Goal: Task Accomplishment & Management: Use online tool/utility

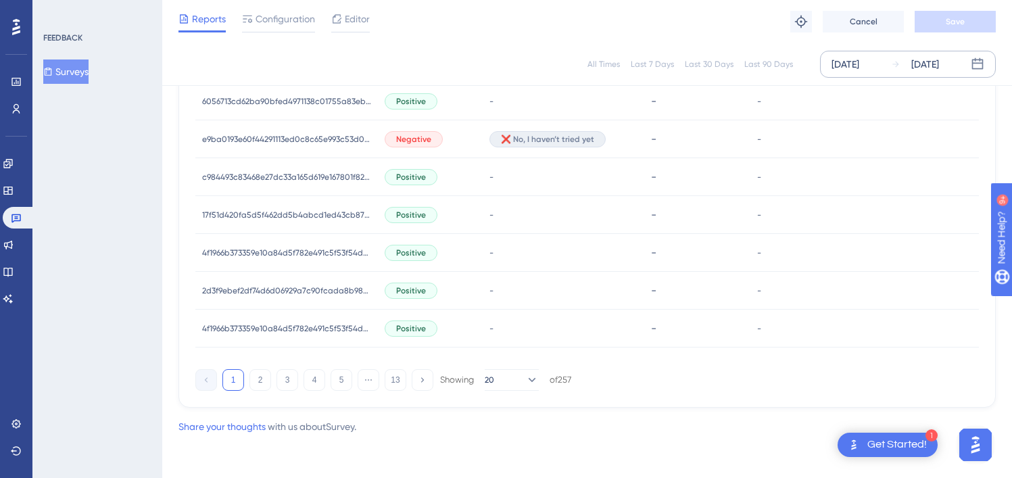
click at [938, 62] on div "[DATE]" at bounding box center [925, 64] width 28 height 16
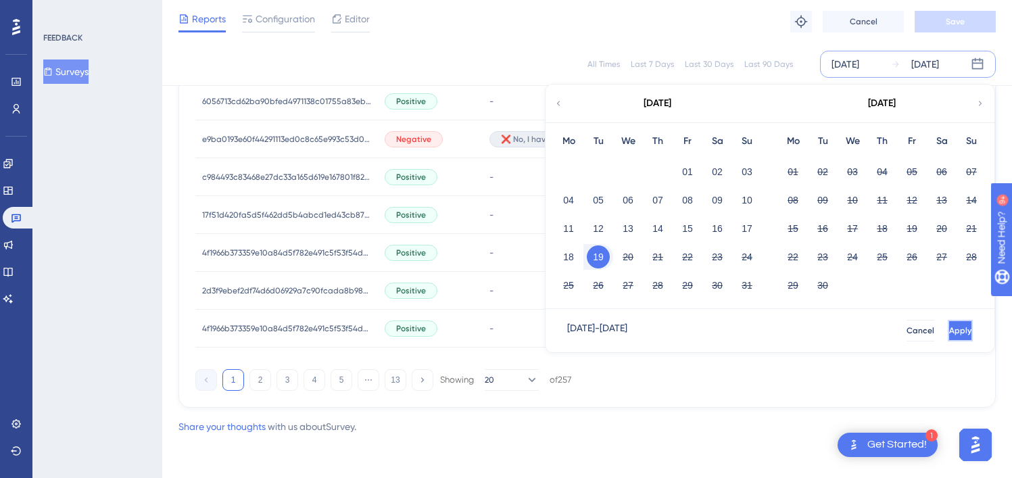
click at [949, 333] on span "Apply" at bounding box center [960, 330] width 22 height 11
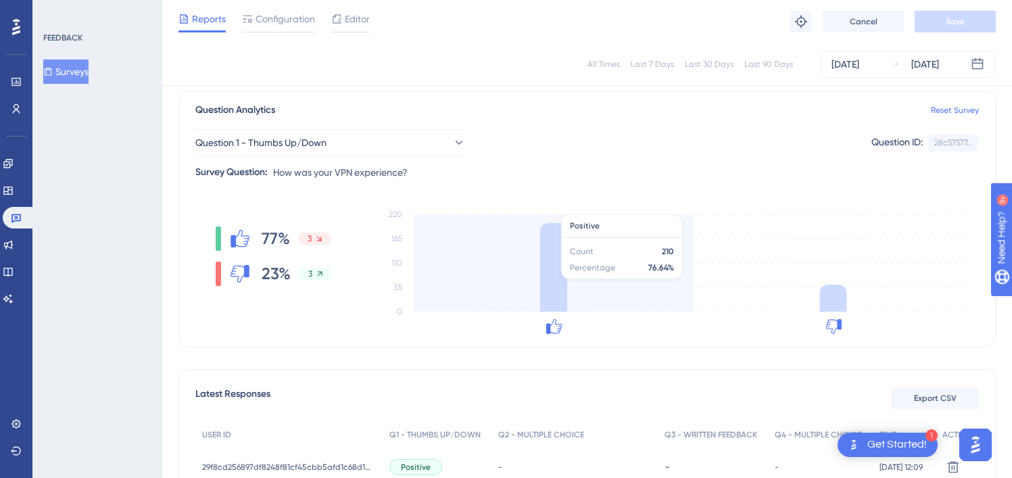
scroll to position [98, 0]
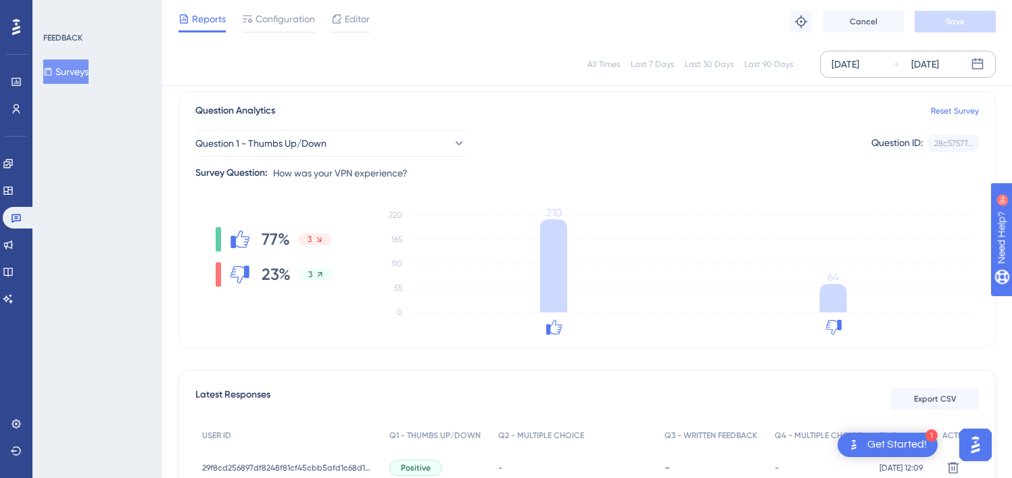
click at [926, 60] on div "[DATE]" at bounding box center [925, 64] width 28 height 16
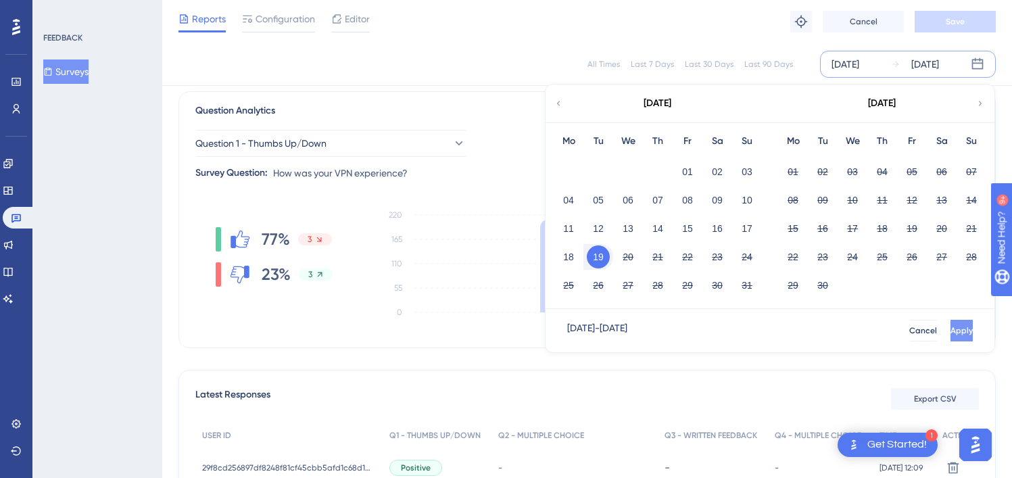
click at [953, 335] on button "Apply" at bounding box center [962, 331] width 22 height 22
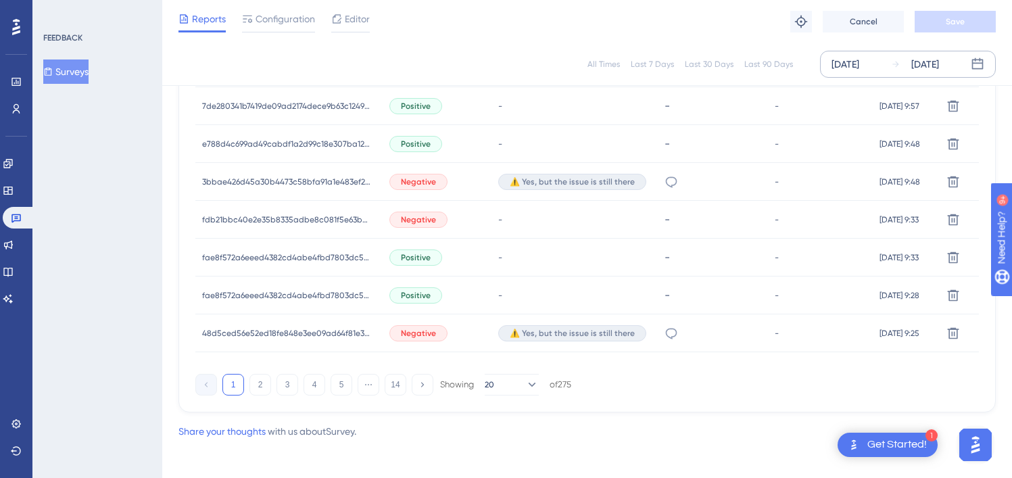
scroll to position [957, 0]
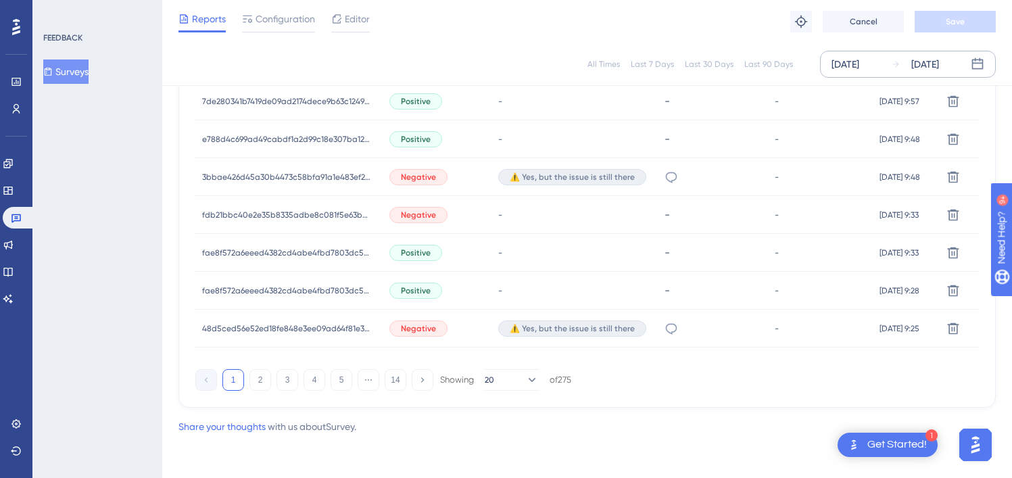
click at [665, 177] on icon at bounding box center [670, 177] width 11 height 11
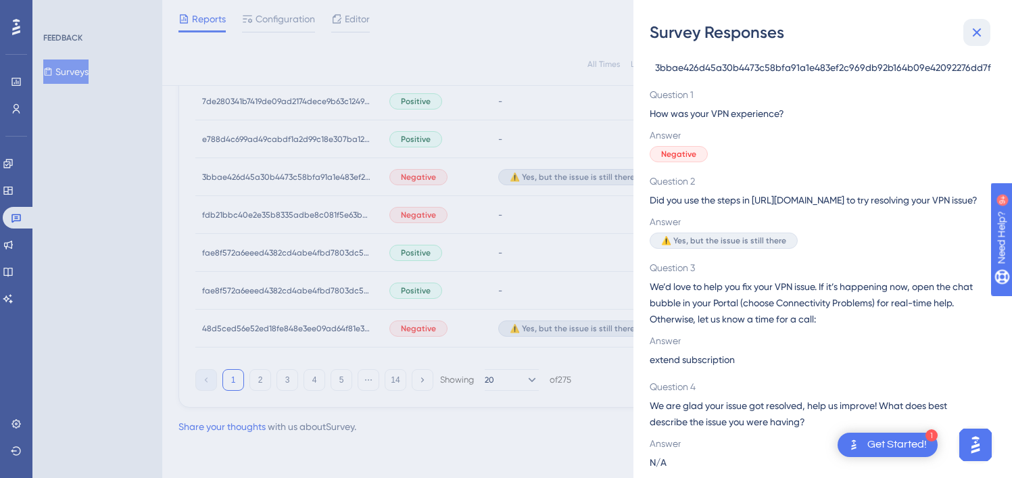
click at [972, 30] on icon at bounding box center [977, 32] width 16 height 16
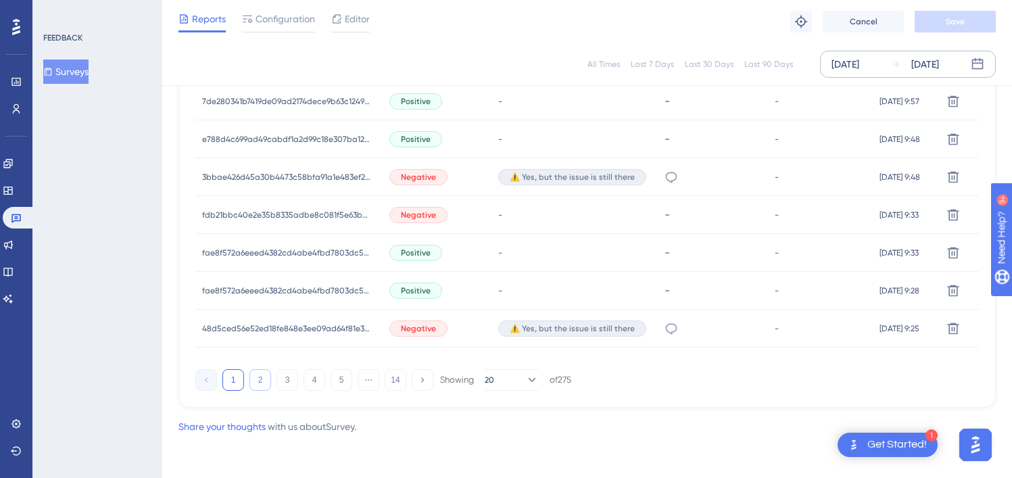
click at [264, 377] on button "2" at bounding box center [260, 380] width 22 height 22
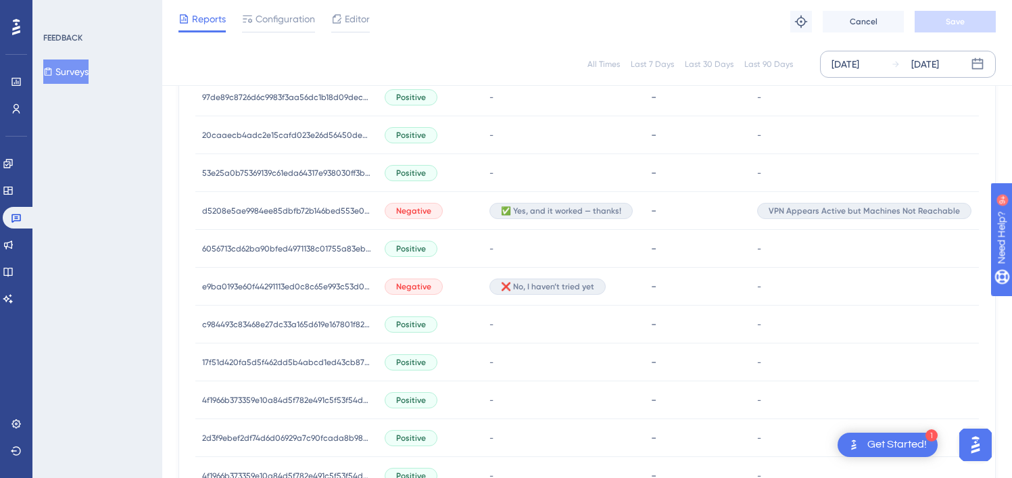
scroll to position [961, 0]
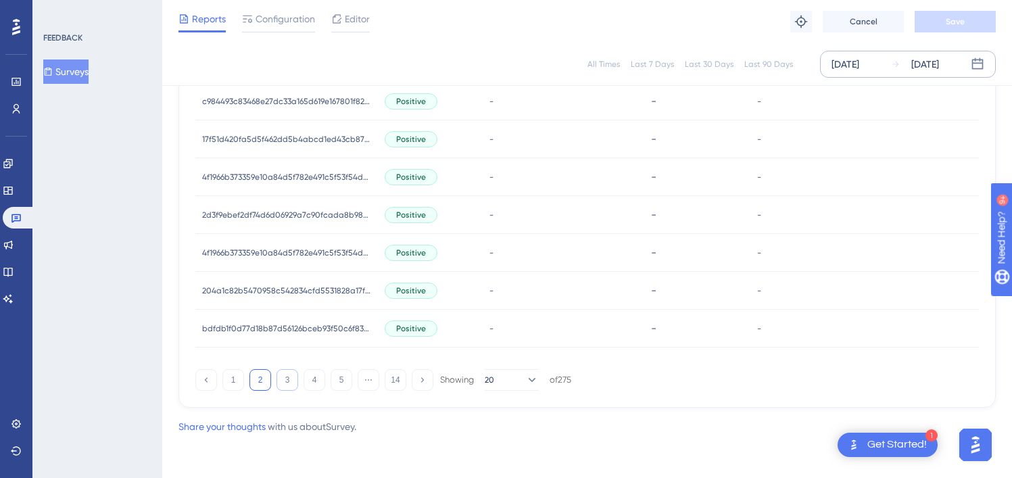
click at [284, 375] on button "3" at bounding box center [288, 380] width 22 height 22
click at [240, 386] on button "1" at bounding box center [233, 380] width 22 height 22
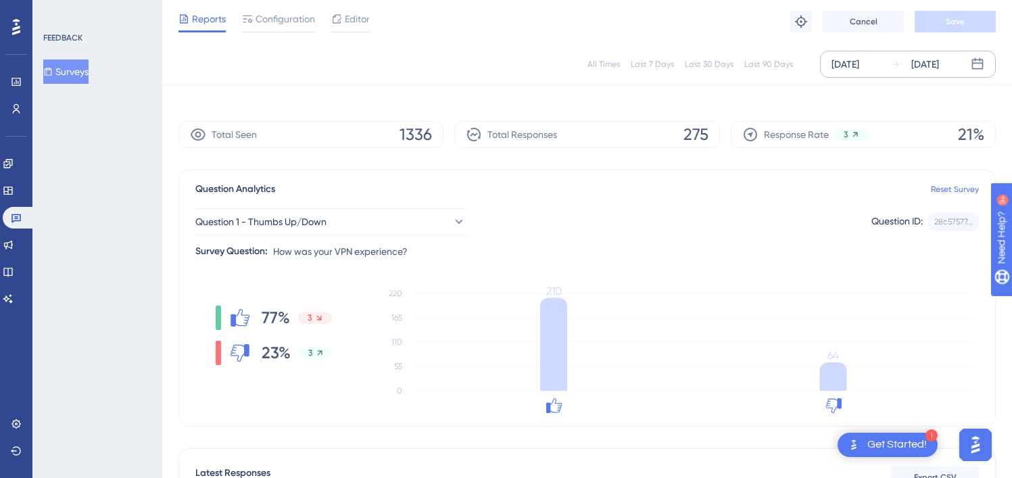
scroll to position [0, 0]
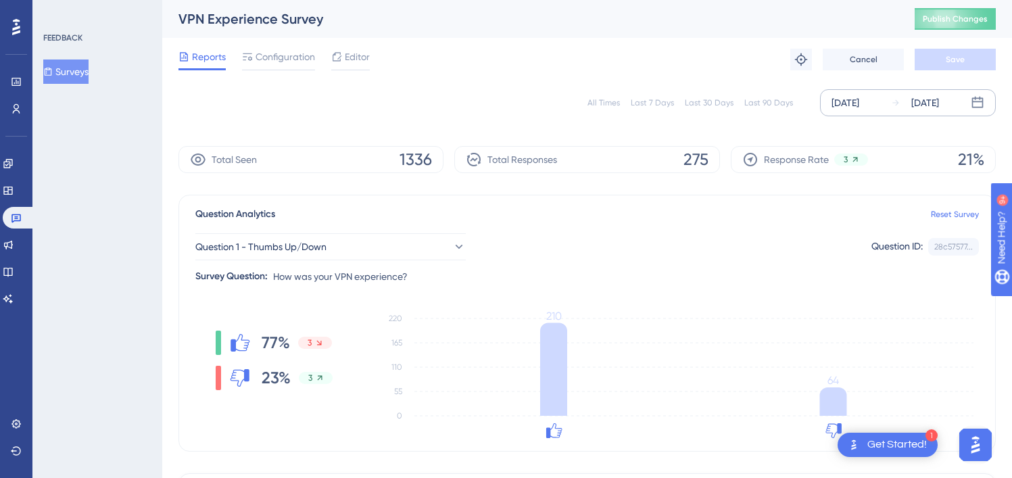
click at [972, 102] on icon at bounding box center [977, 102] width 11 height 11
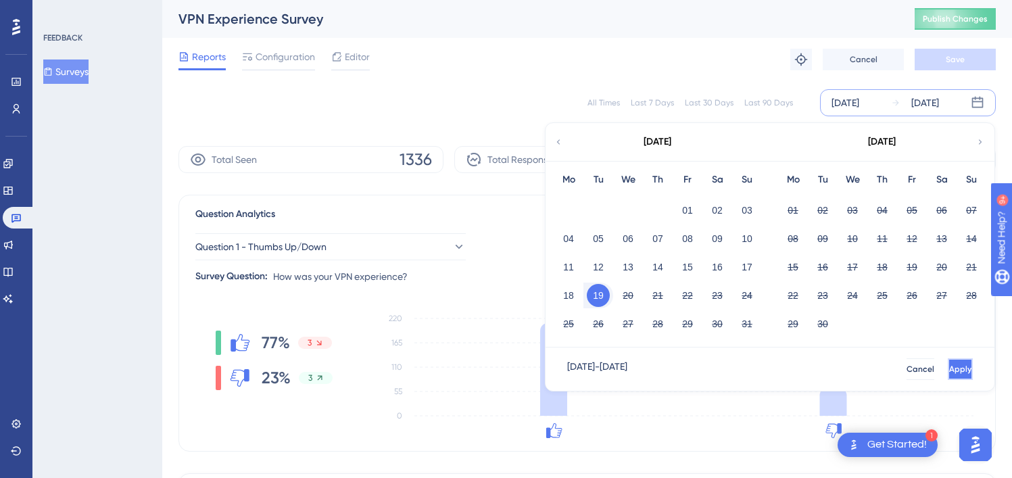
click at [948, 362] on button "Apply" at bounding box center [960, 369] width 25 height 22
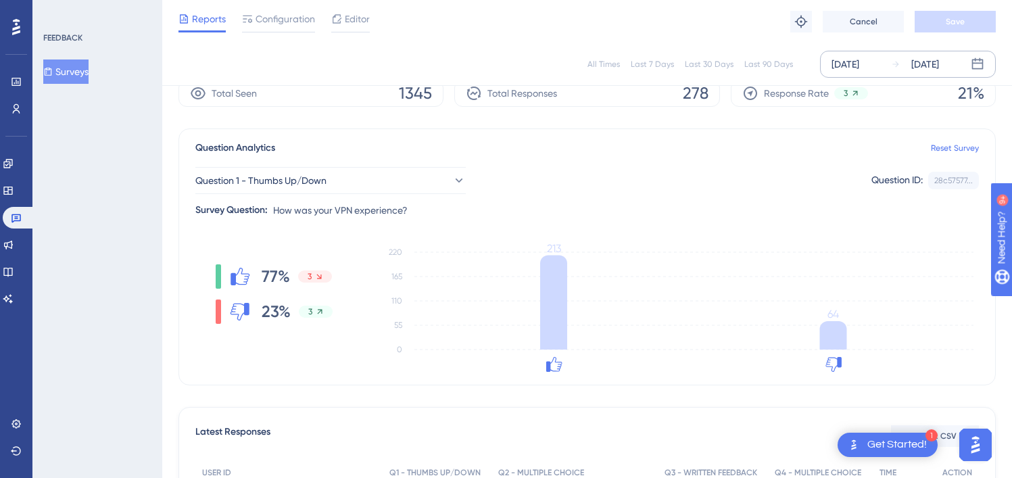
scroll to position [61, 0]
click at [927, 62] on div "[DATE]" at bounding box center [925, 64] width 28 height 16
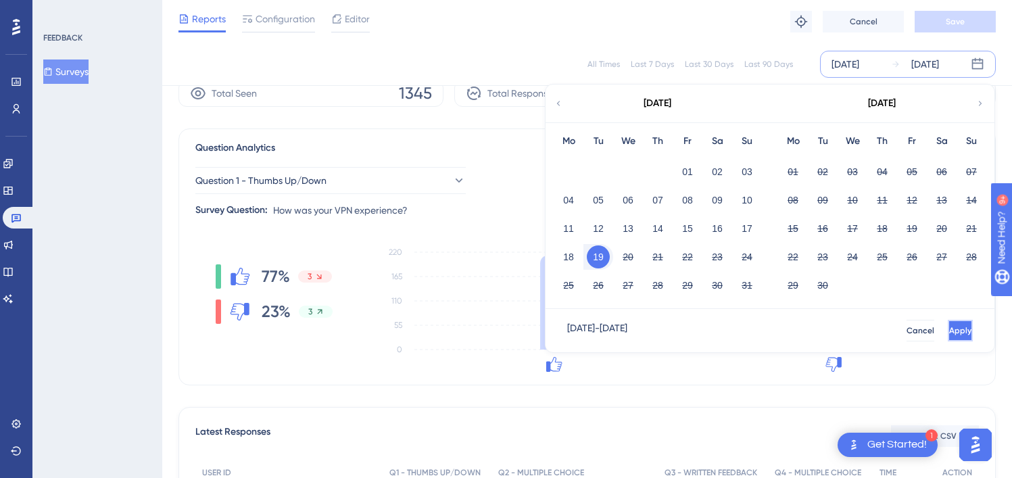
click at [949, 327] on span "Apply" at bounding box center [960, 330] width 22 height 11
